Goal: Find specific page/section: Find specific page/section

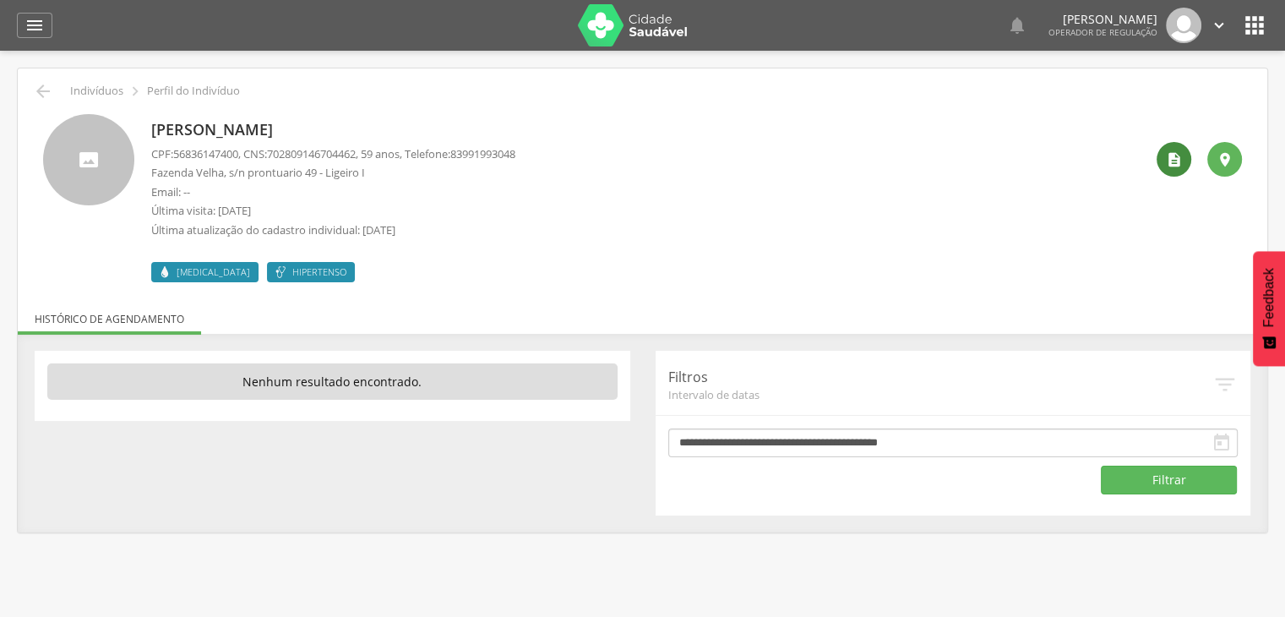
click at [1169, 160] on icon "" at bounding box center [1174, 159] width 17 height 17
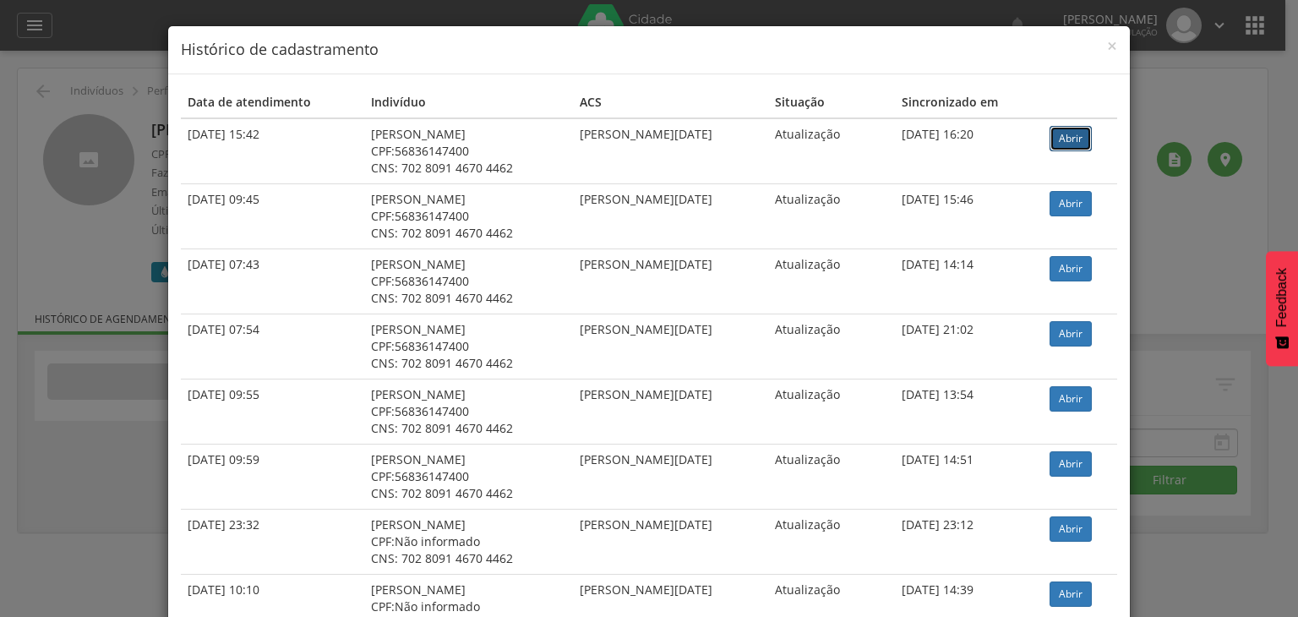
click at [1067, 136] on link "Abrir" at bounding box center [1070, 138] width 42 height 25
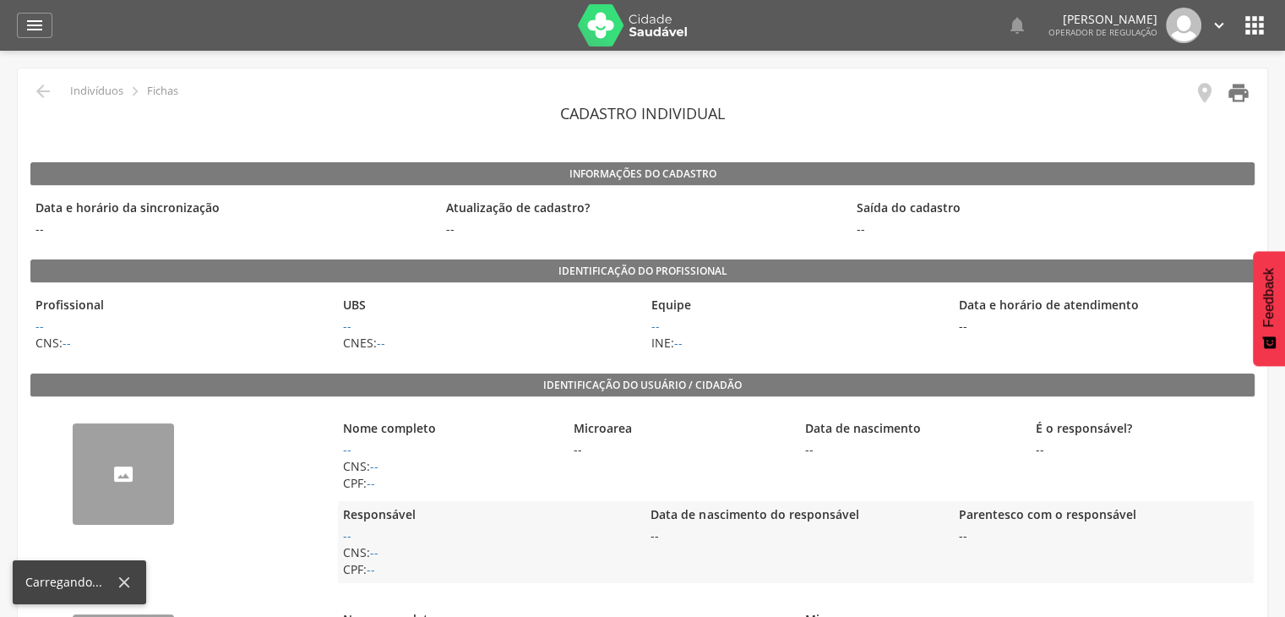
click at [1246, 99] on icon "" at bounding box center [1239, 93] width 24 height 24
